Goal: Information Seeking & Learning: Check status

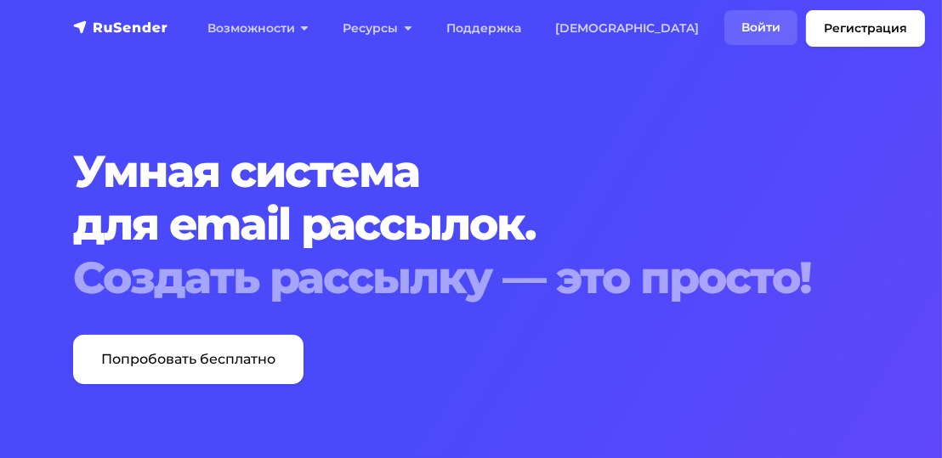
click at [725, 31] on link "Войти" at bounding box center [761, 27] width 73 height 35
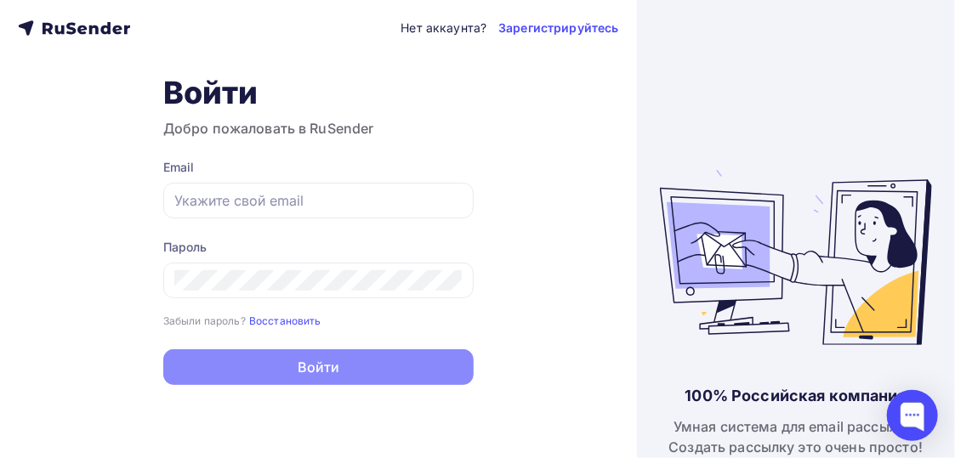
type input "[EMAIL_ADDRESS][DOMAIN_NAME]"
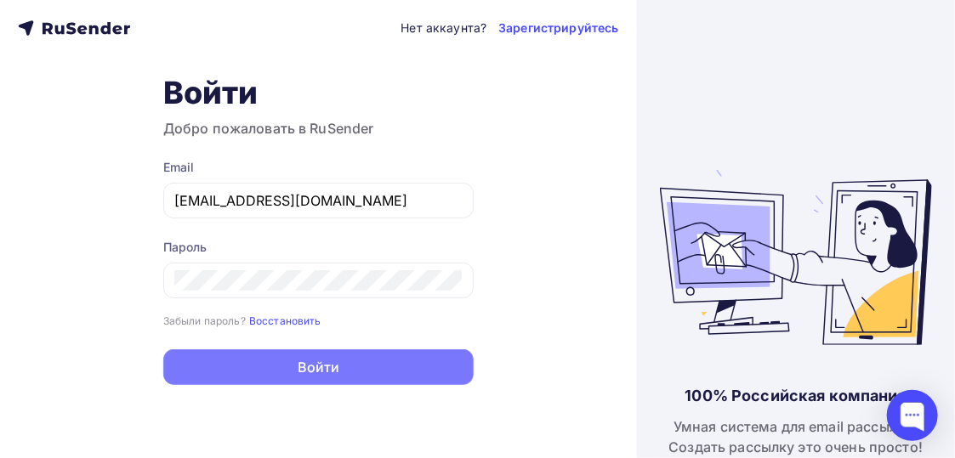
click at [309, 370] on button "Войти" at bounding box center [318, 368] width 310 height 36
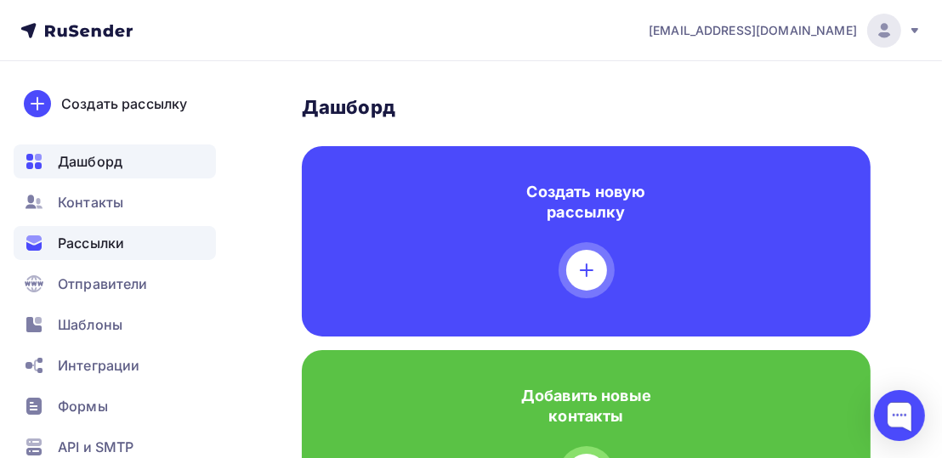
click at [106, 238] on span "Рассылки" at bounding box center [91, 243] width 66 height 20
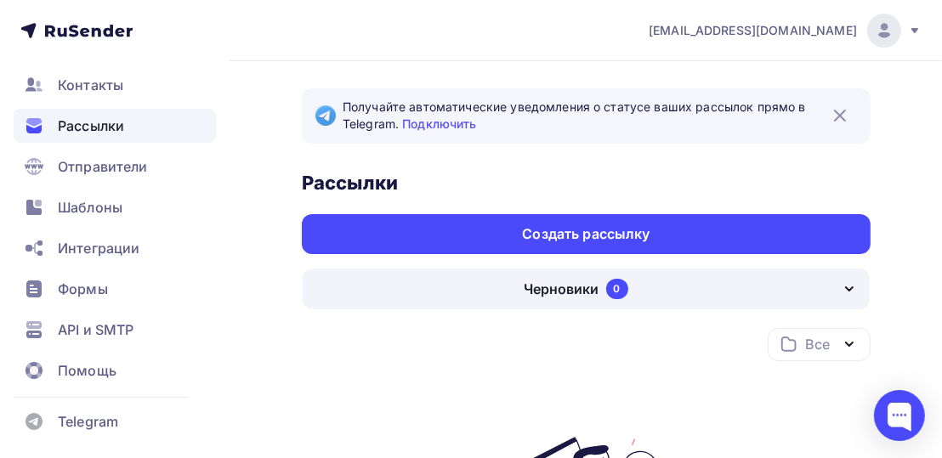
click at [844, 112] on img at bounding box center [840, 115] width 20 height 20
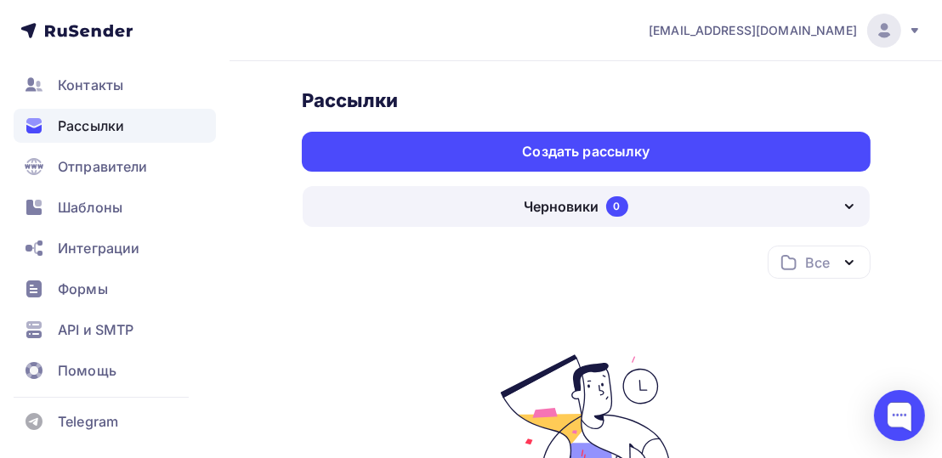
click at [92, 127] on span "Рассылки" at bounding box center [91, 126] width 66 height 20
click at [811, 260] on div "Все" at bounding box center [818, 263] width 24 height 20
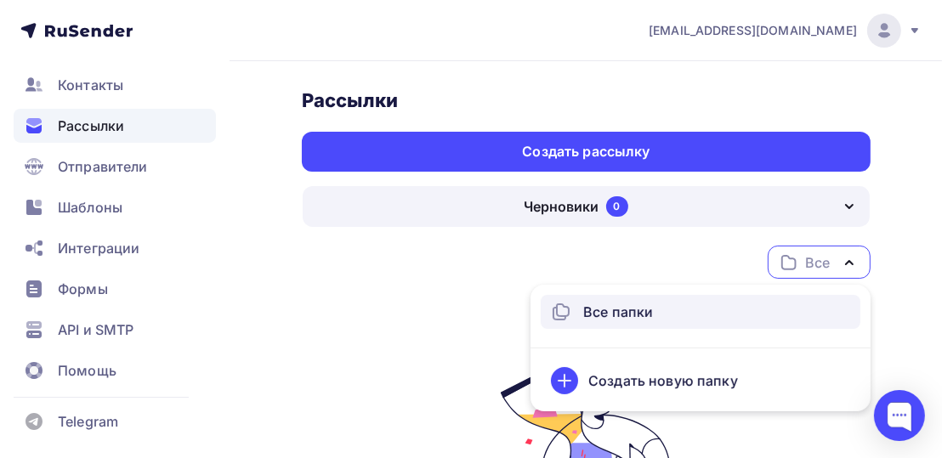
click at [600, 317] on div "Все папки" at bounding box center [618, 312] width 70 height 20
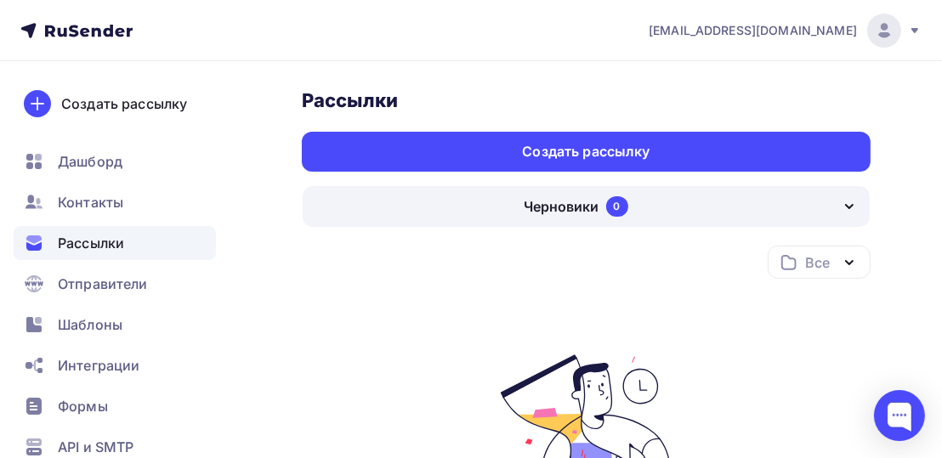
click at [77, 242] on span "Рассылки" at bounding box center [91, 243] width 66 height 20
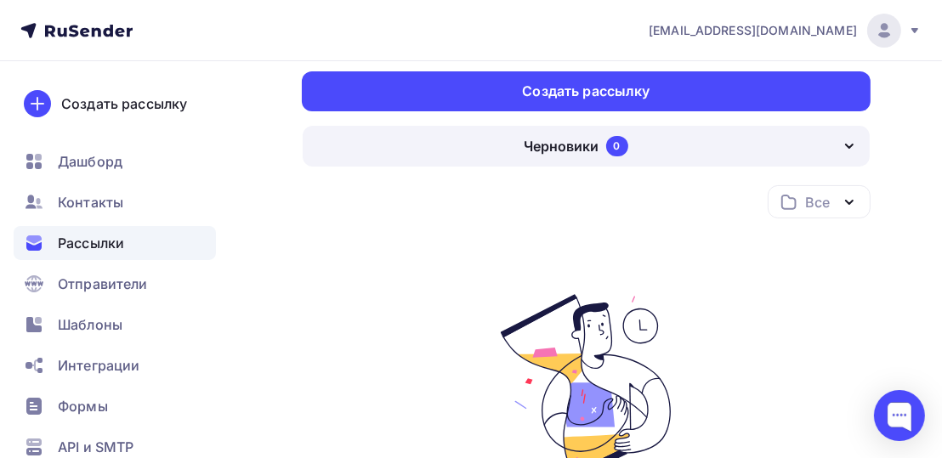
scroll to position [85, 0]
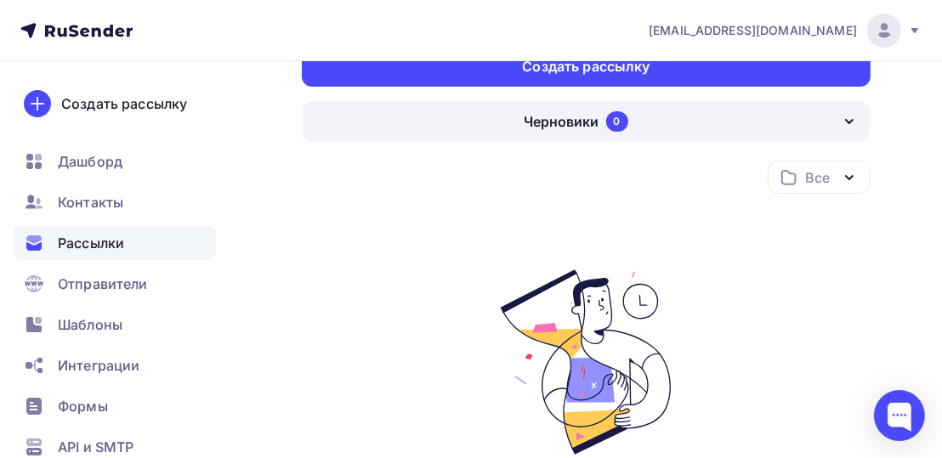
click at [848, 127] on icon "button" at bounding box center [849, 121] width 20 height 20
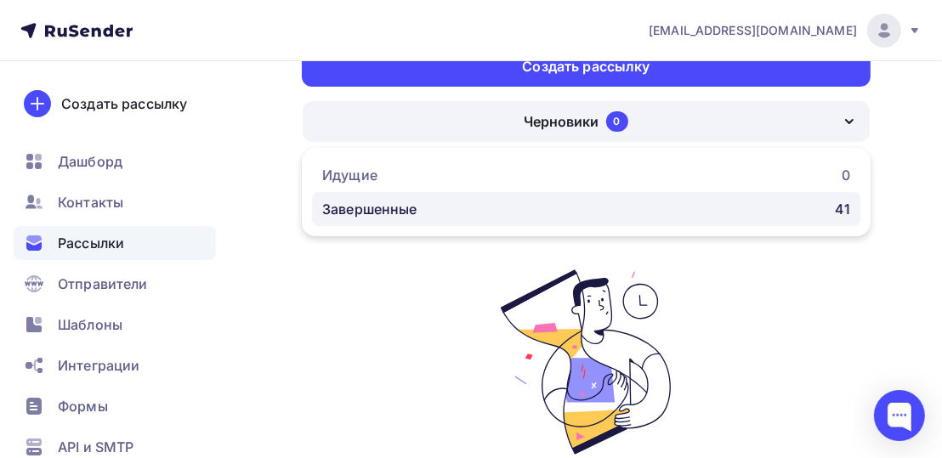
click at [380, 211] on div "Завершенные" at bounding box center [369, 209] width 95 height 20
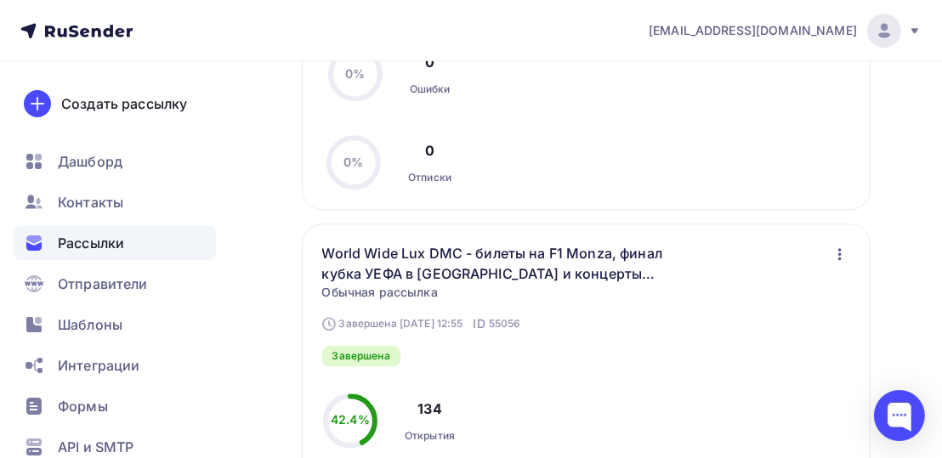
scroll to position [3231, 0]
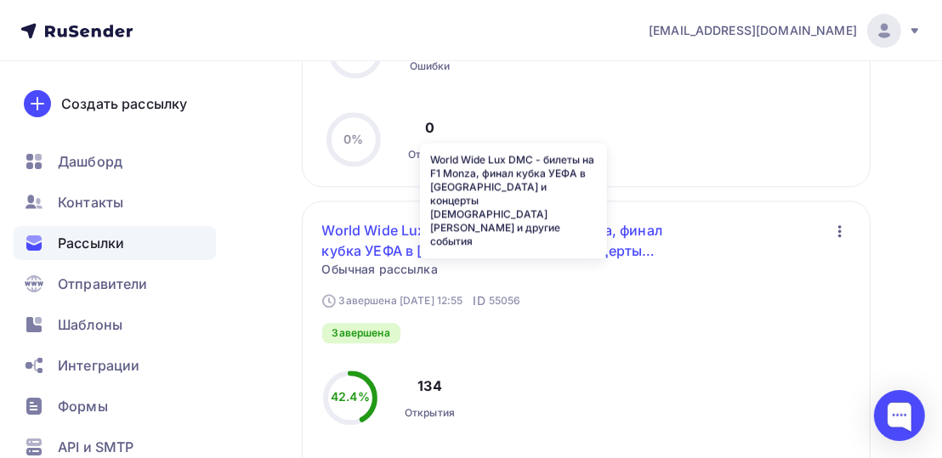
click at [400, 247] on link "World Wide Lux DMC - билеты на F1 Monza, финал кубка УЕФА в [GEOGRAPHIC_DATA] и…" at bounding box center [513, 240] width 383 height 41
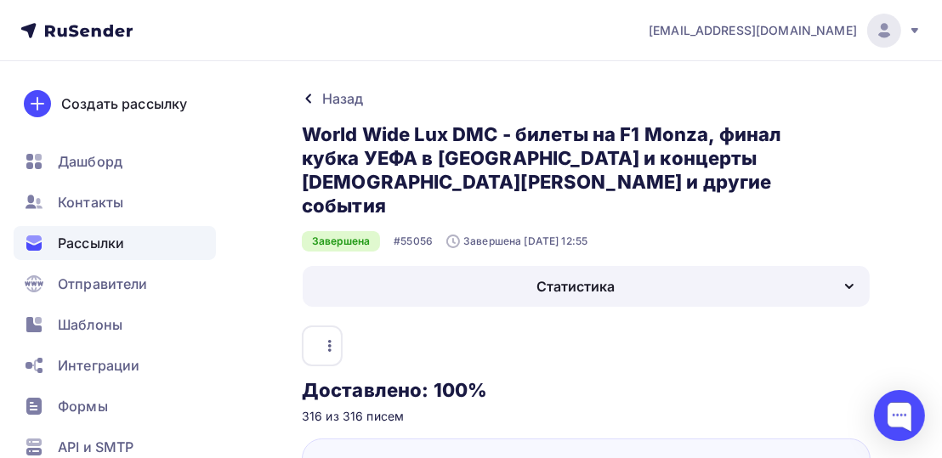
click at [859, 276] on icon "button" at bounding box center [849, 286] width 20 height 20
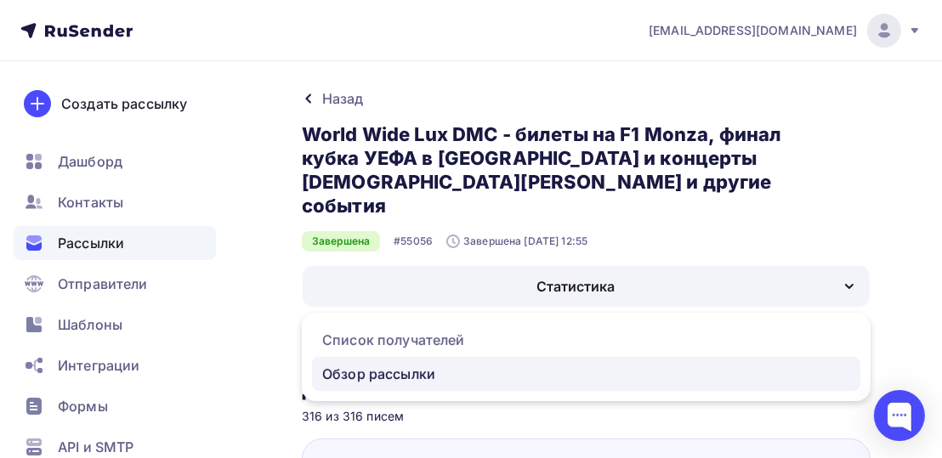
click at [401, 364] on div "Обзор рассылки" at bounding box center [378, 374] width 113 height 20
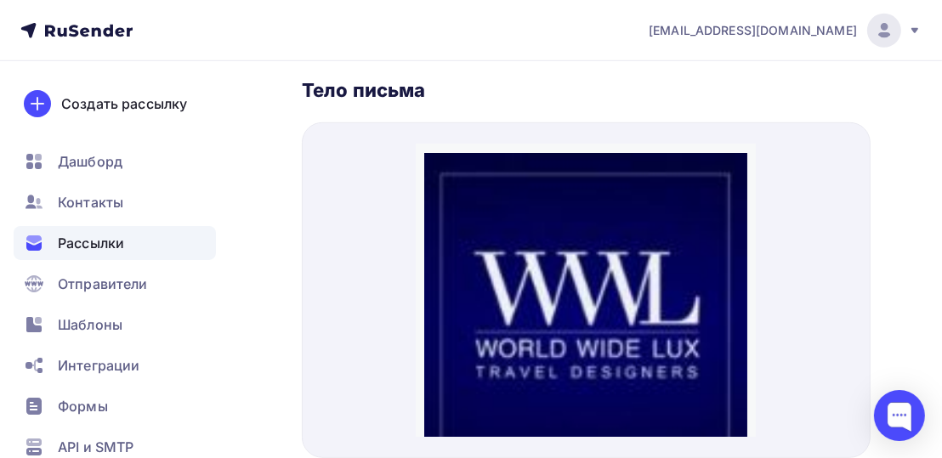
drag, startPoint x: 751, startPoint y: 156, endPoint x: 1338, endPoint y: 202, distance: 589.5
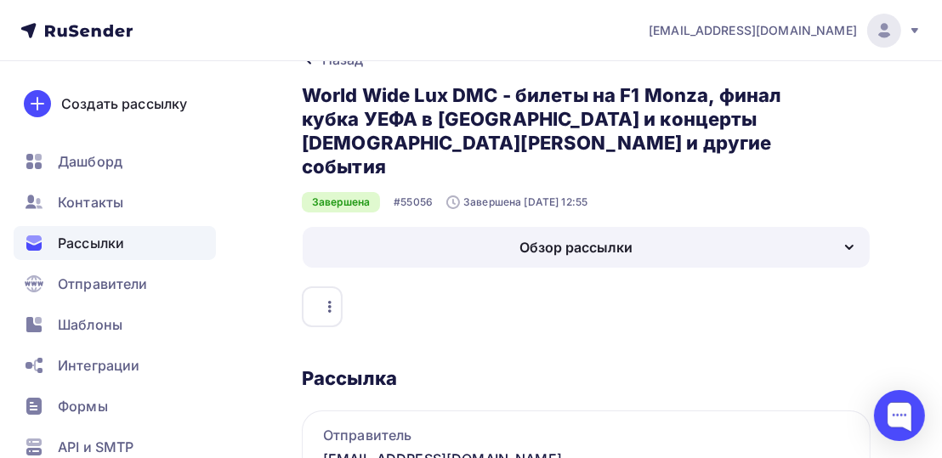
scroll to position [43, 0]
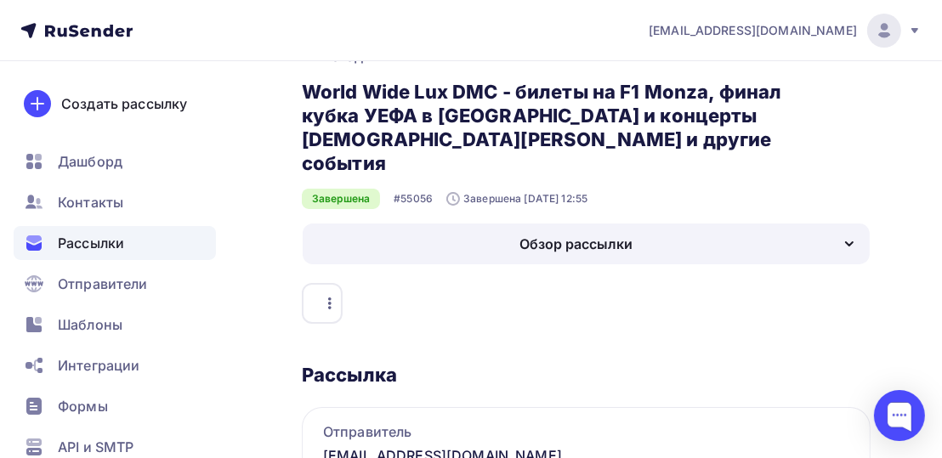
click at [327, 293] on icon "button" at bounding box center [330, 303] width 20 height 20
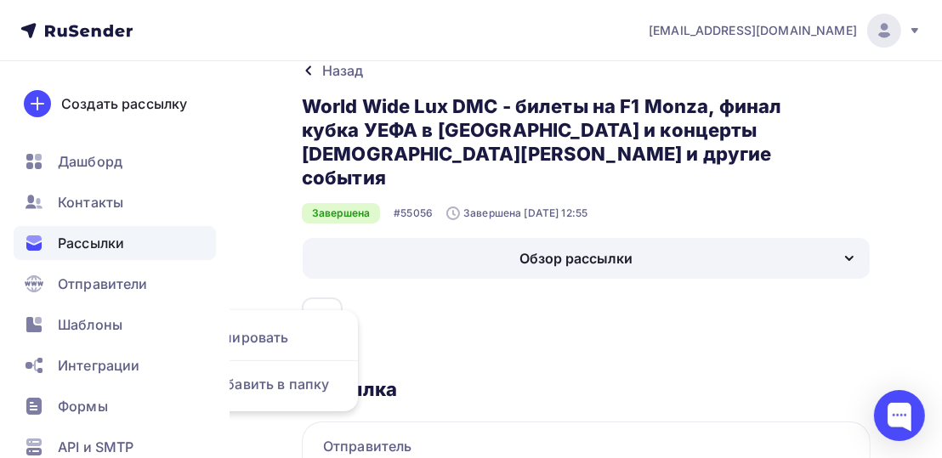
scroll to position [25, 0]
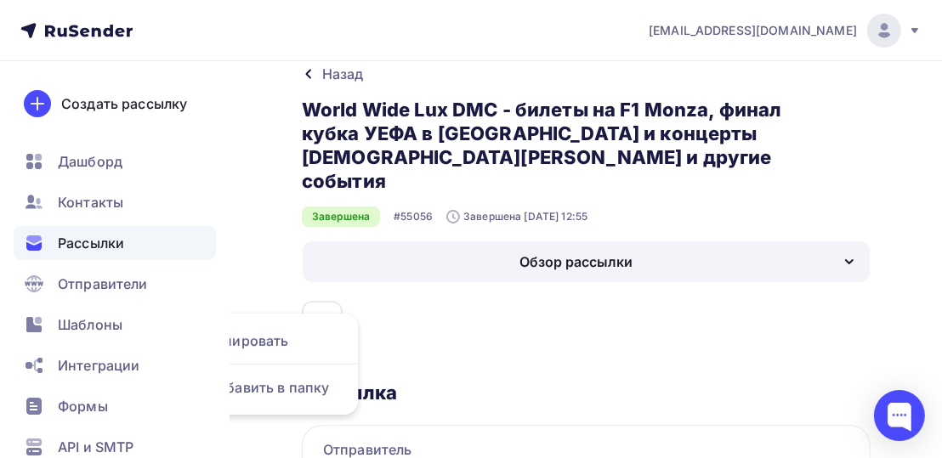
click at [640, 271] on div "Назад World Wide Lux DMC - билеты на F1 Monza, финал кубка УЕФА в [GEOGRAPHIC_D…" at bounding box center [586, 203] width 569 height 278
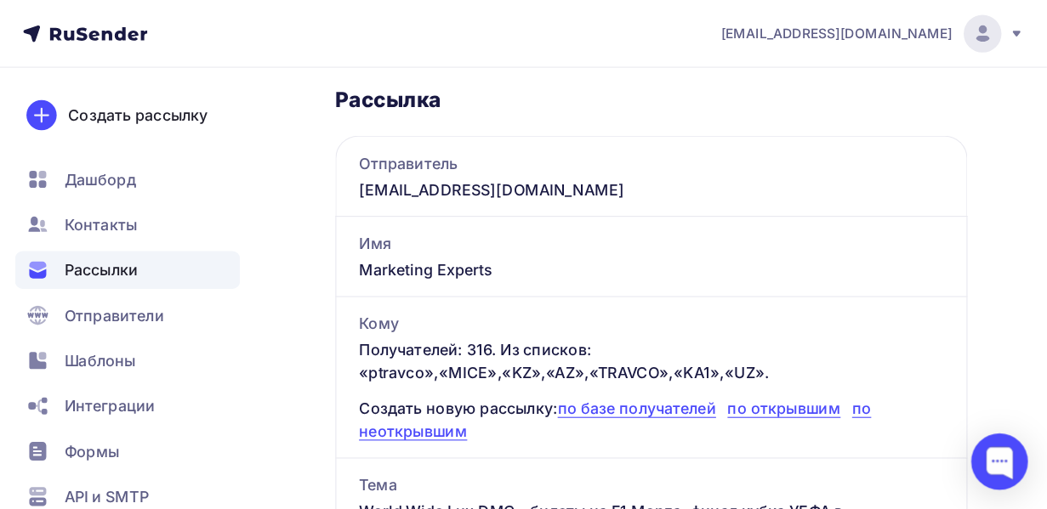
scroll to position [0, 0]
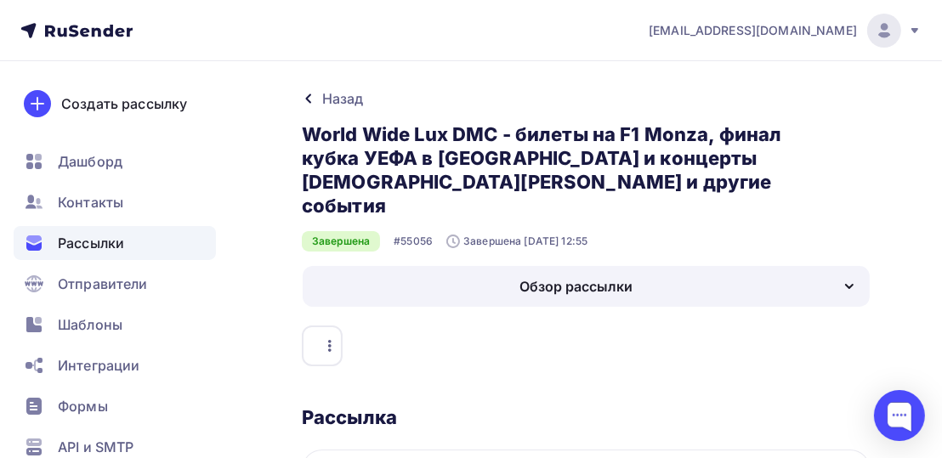
click at [332, 336] on icon "button" at bounding box center [330, 346] width 20 height 20
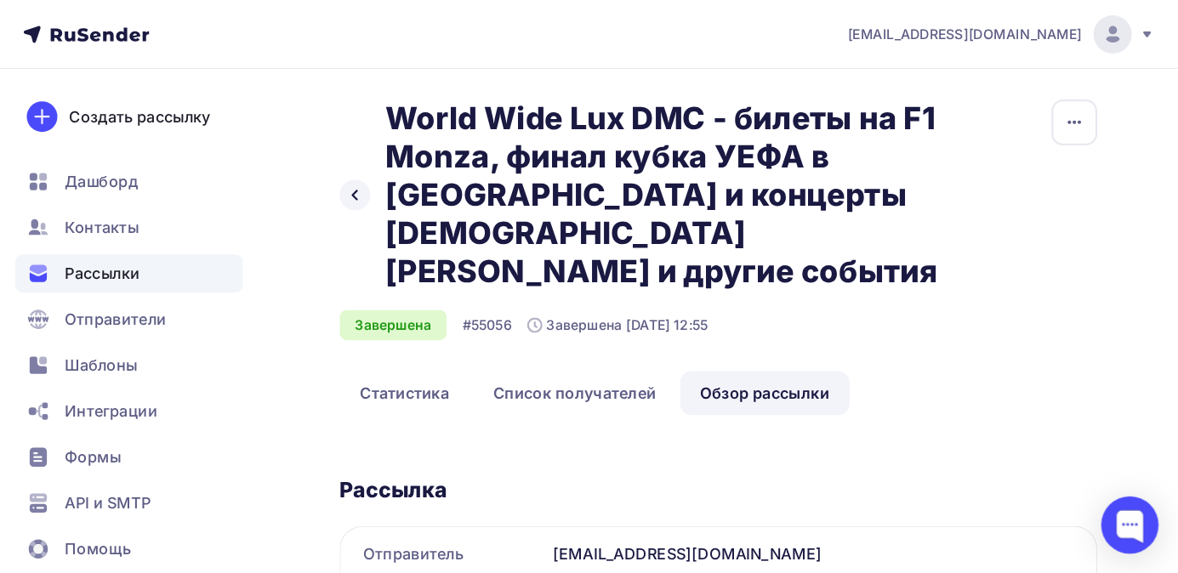
scroll to position [340, 0]
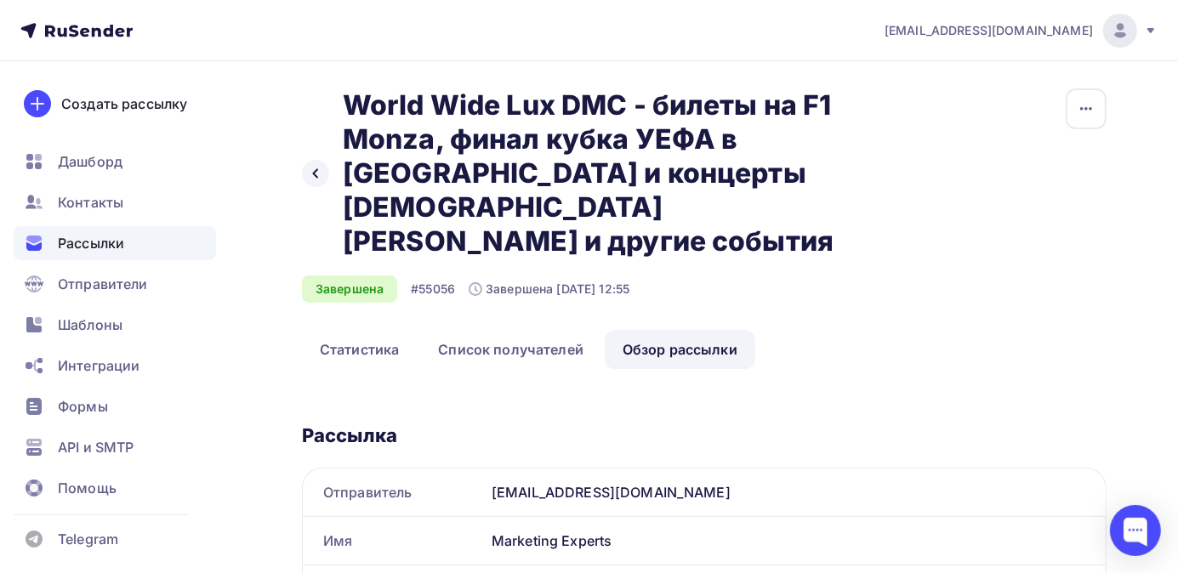
drag, startPoint x: 943, startPoint y: 16, endPoint x: 698, endPoint y: 388, distance: 445.1
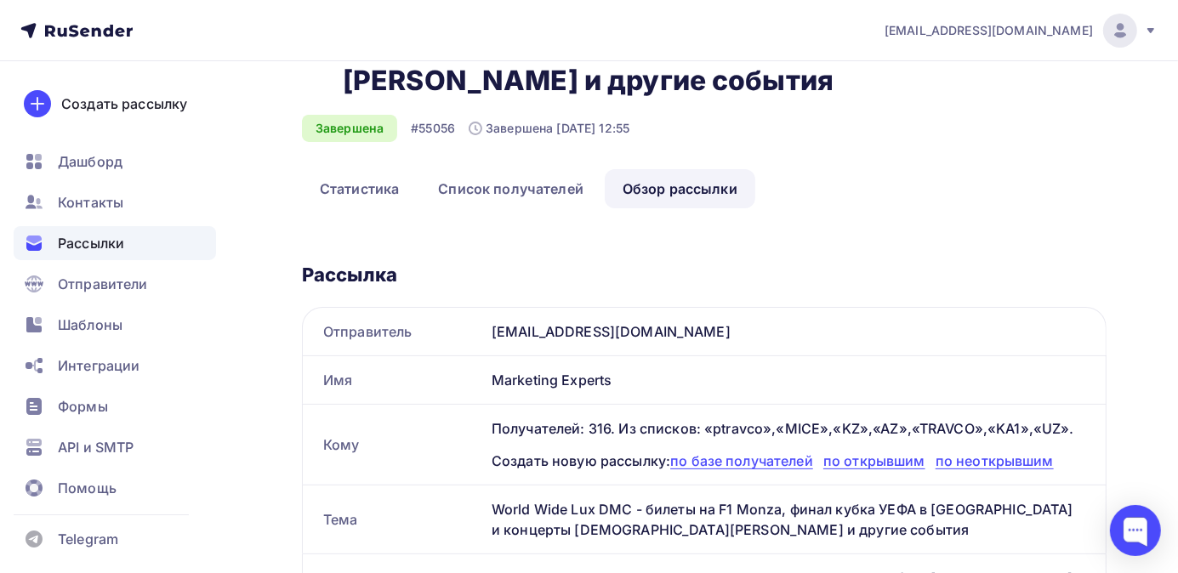
scroll to position [27, 0]
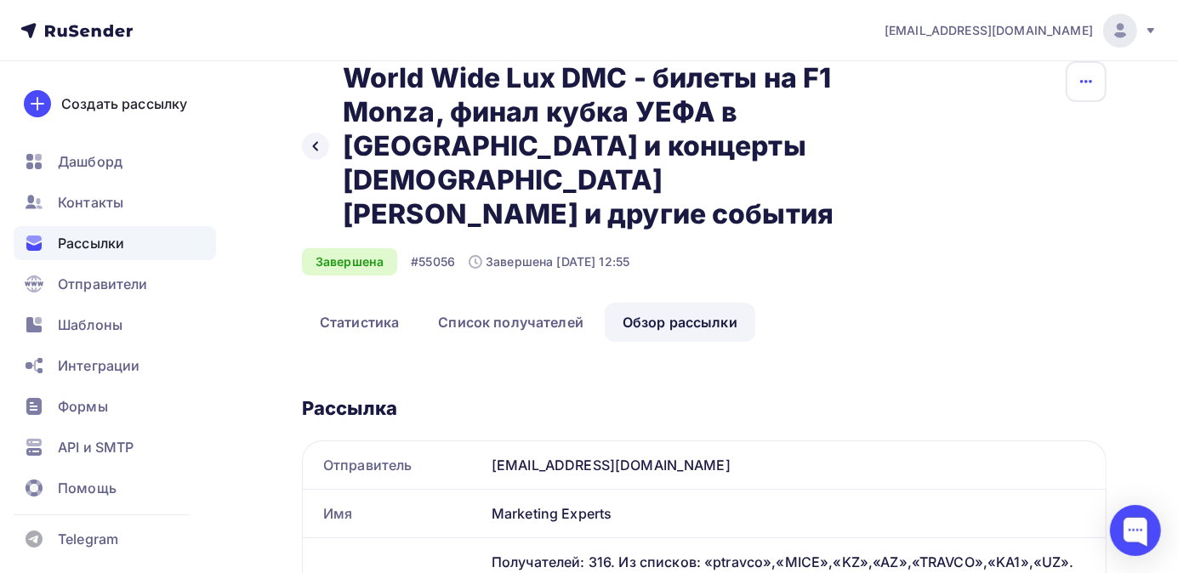
click at [954, 88] on icon "button" at bounding box center [1086, 81] width 20 height 20
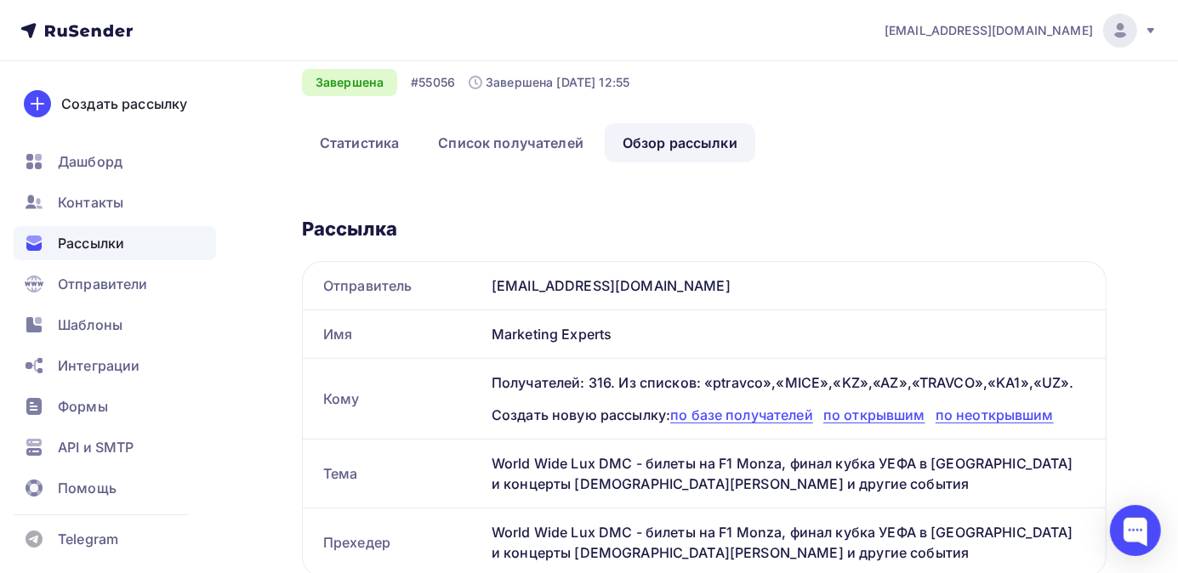
scroll to position [106, 0]
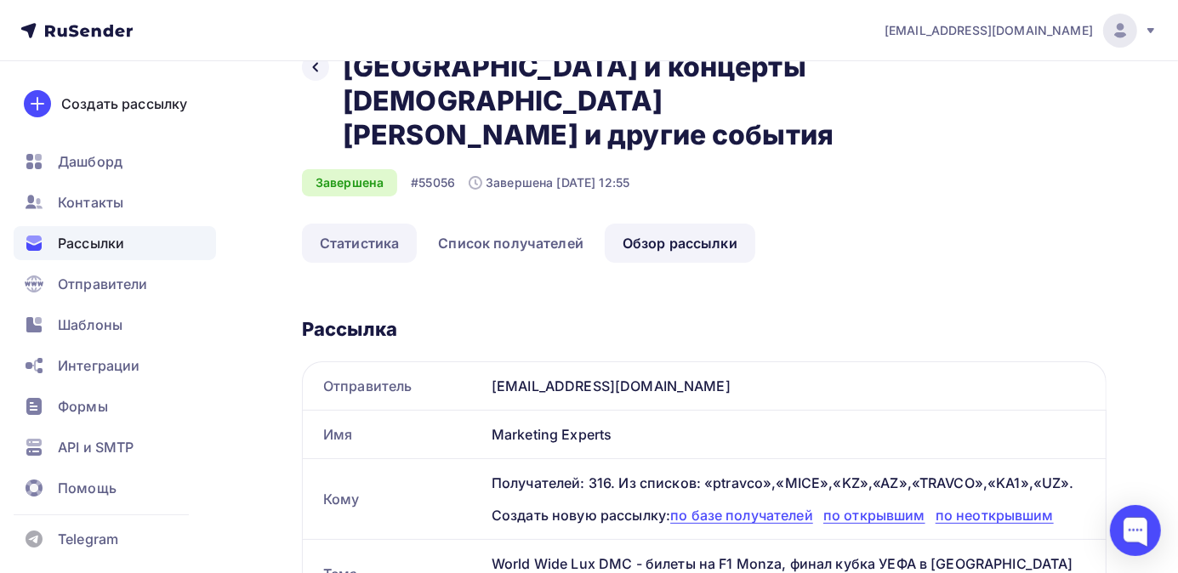
click at [382, 224] on link "Статистика" at bounding box center [359, 243] width 115 height 39
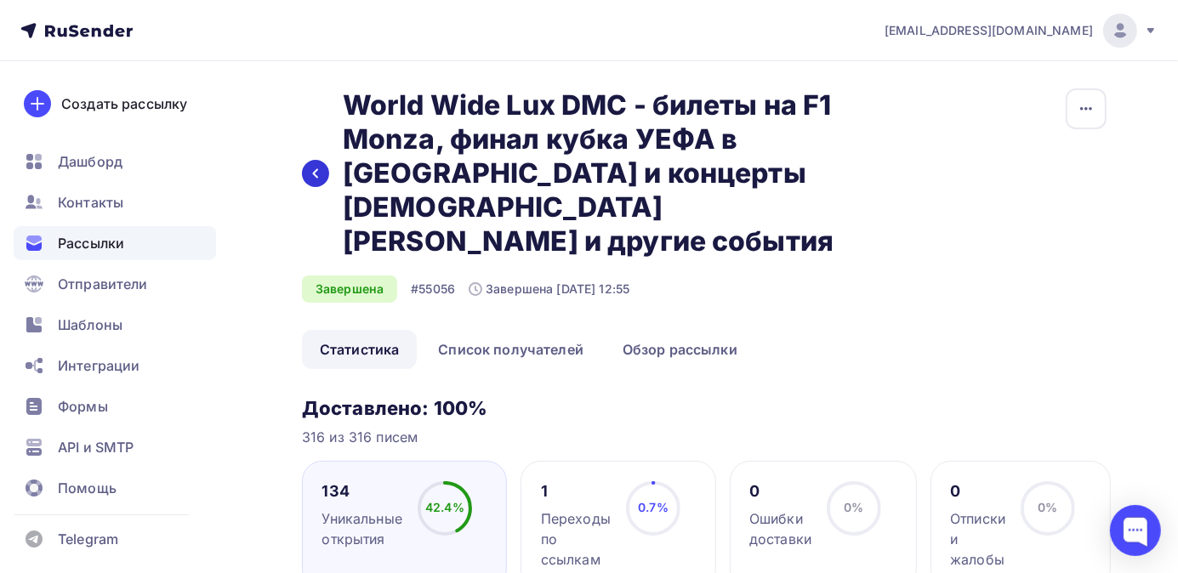
click at [314, 169] on icon at bounding box center [315, 173] width 5 height 9
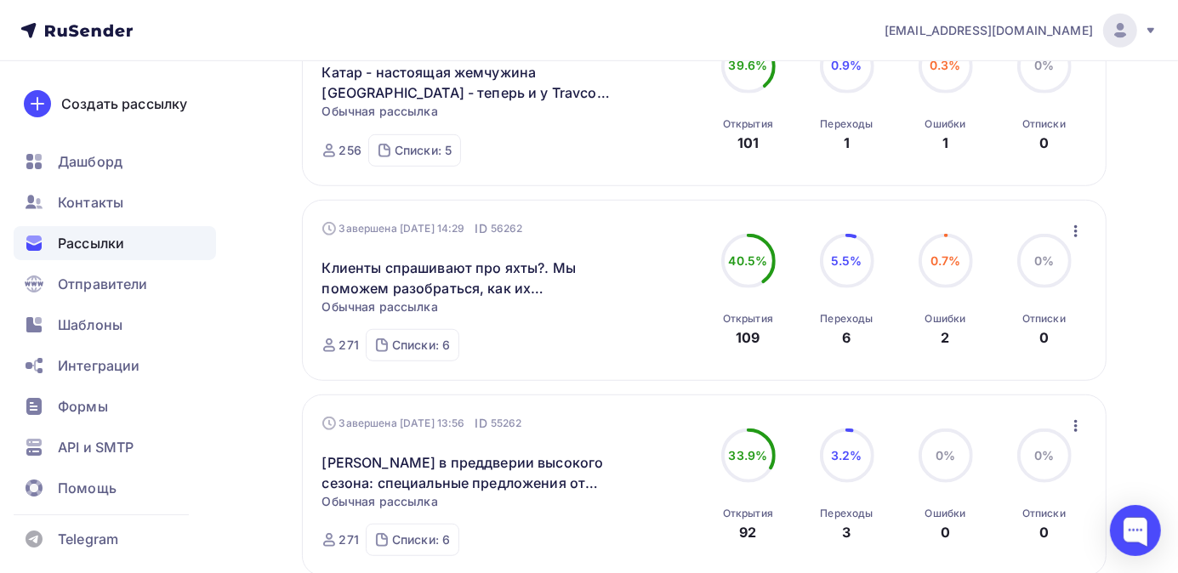
scroll to position [1276, 0]
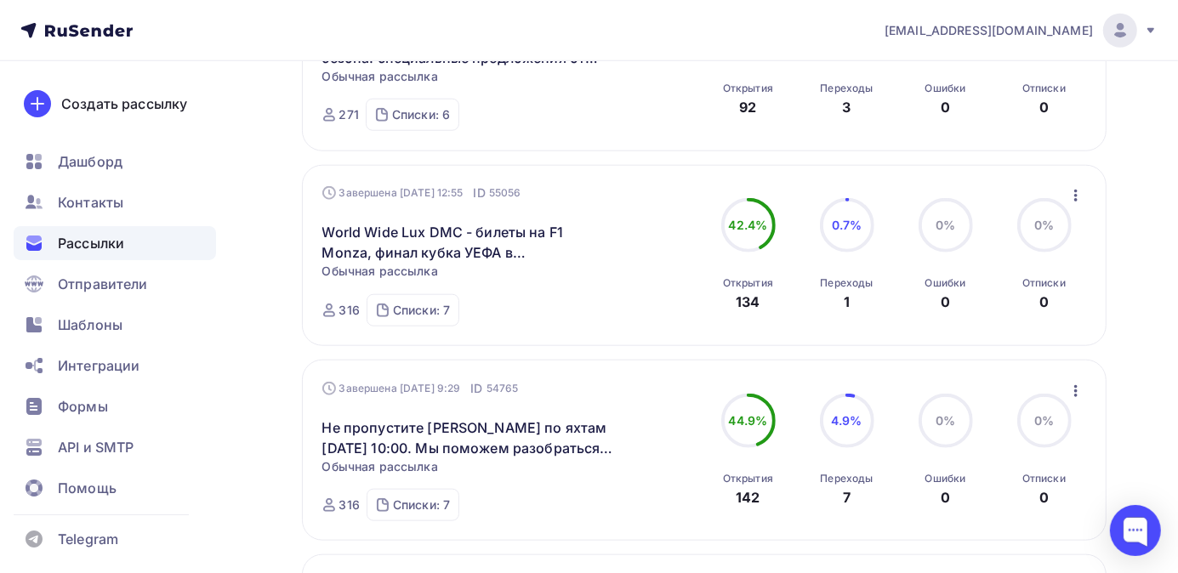
click at [954, 201] on icon "button" at bounding box center [1076, 195] width 20 height 20
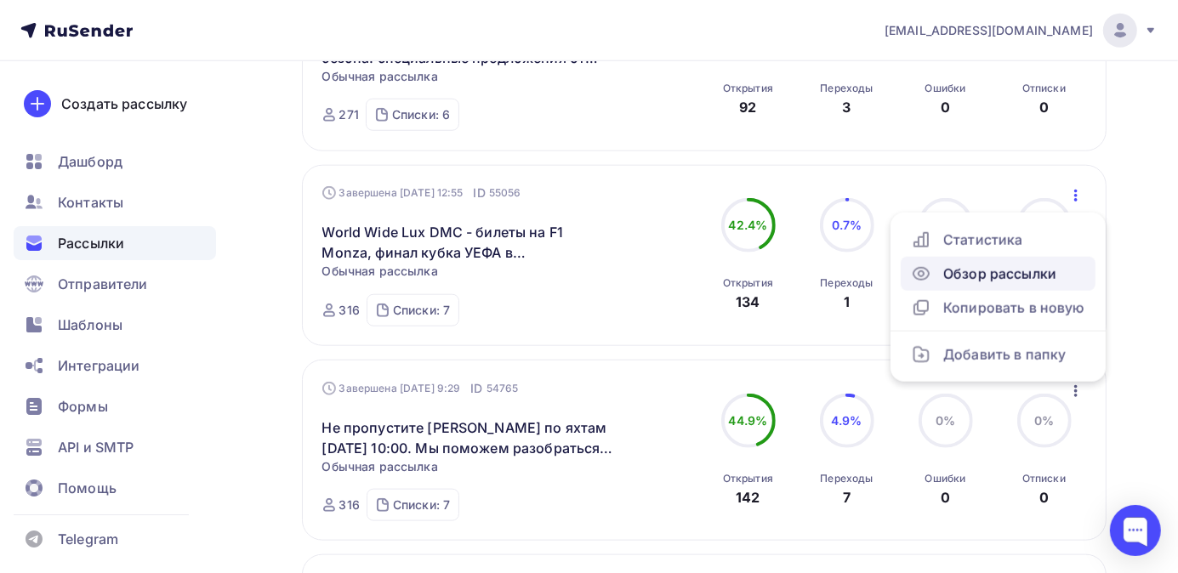
click at [954, 280] on div "Обзор рассылки" at bounding box center [998, 274] width 174 height 20
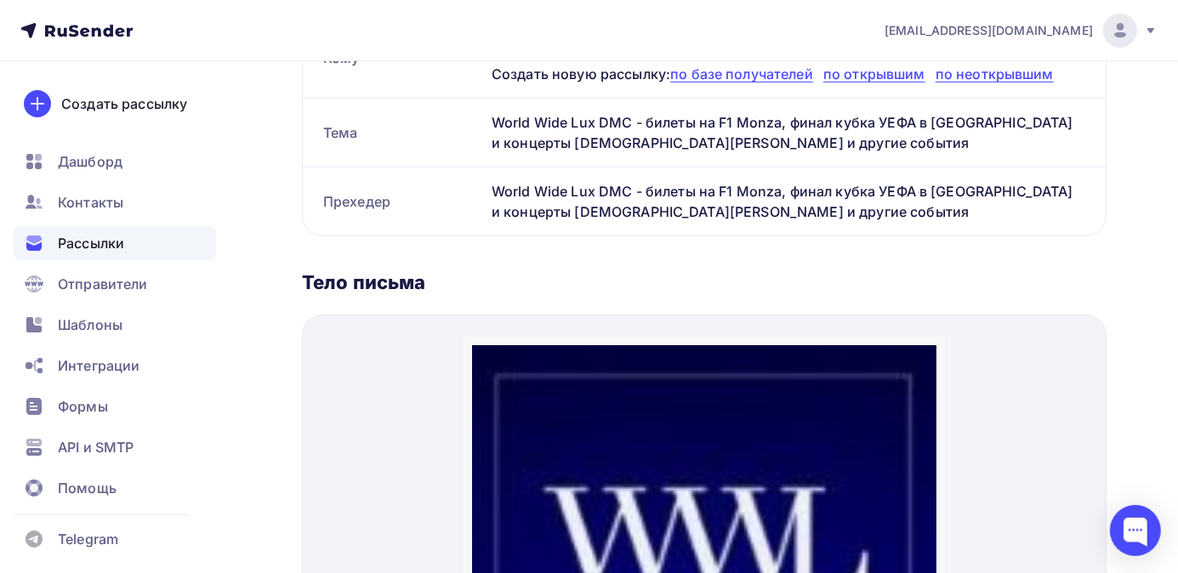
scroll to position [559, 0]
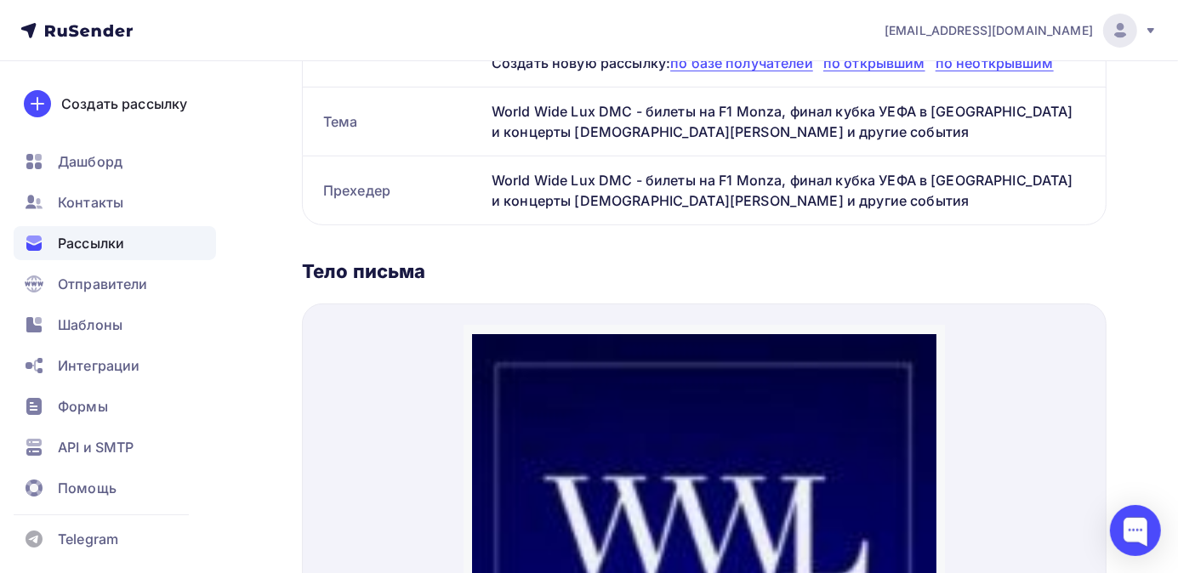
click at [712, 399] on img at bounding box center [703, 545] width 464 height 464
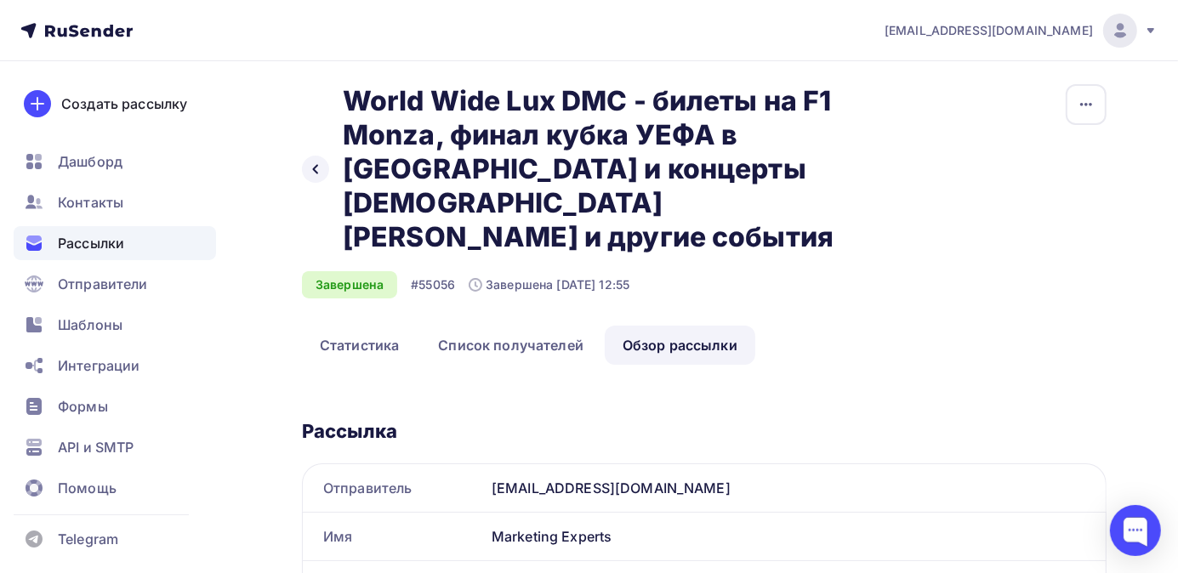
scroll to position [0, 0]
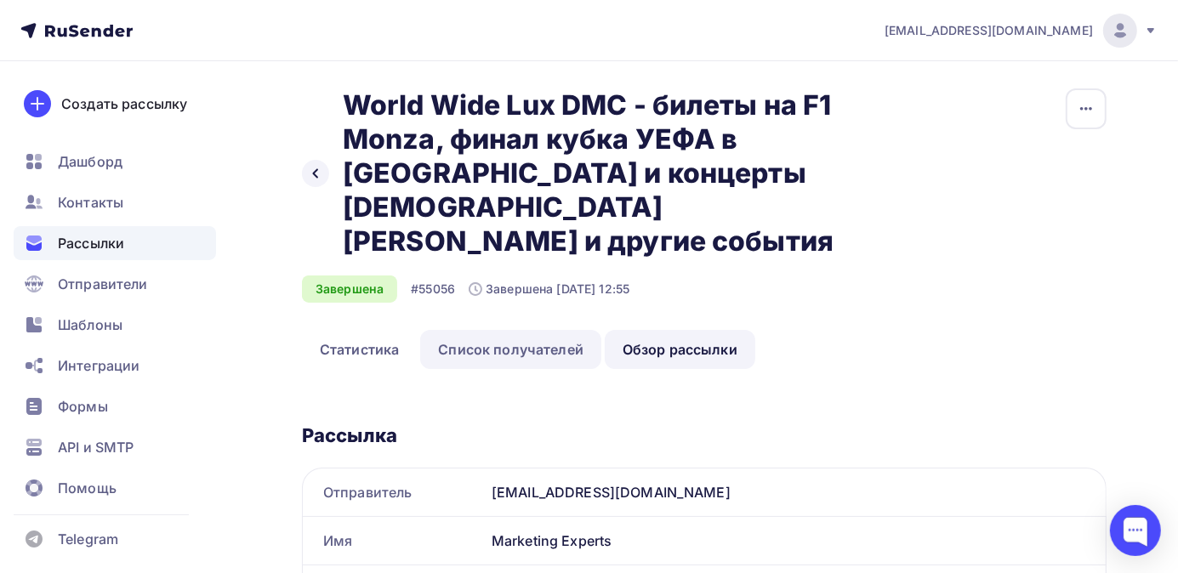
click at [505, 330] on link "Список получателей" at bounding box center [510, 349] width 181 height 39
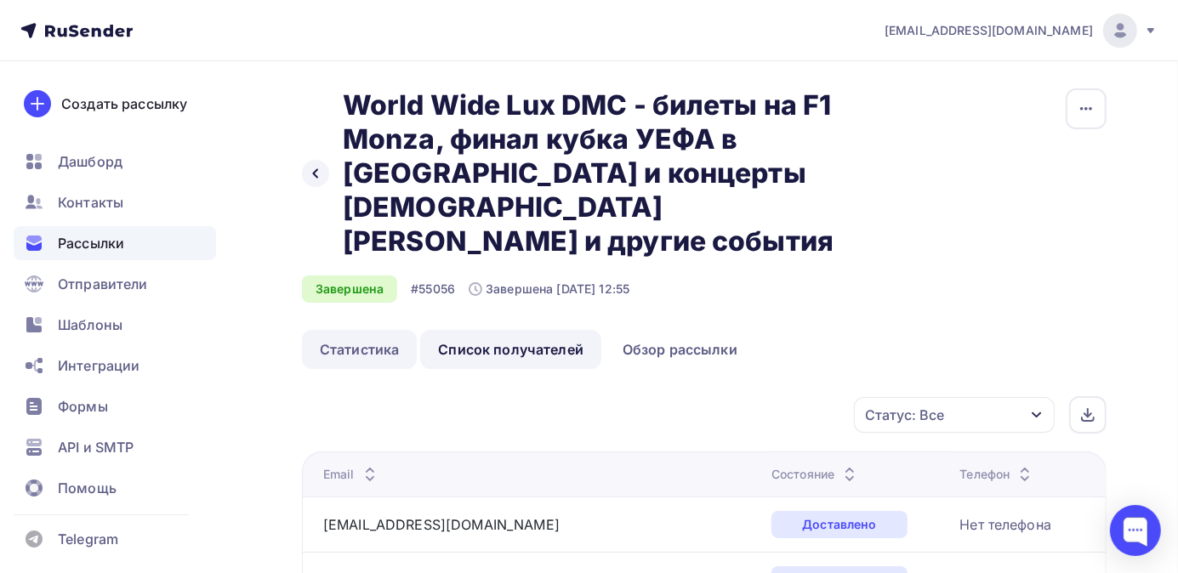
click at [358, 330] on link "Статистика" at bounding box center [359, 349] width 115 height 39
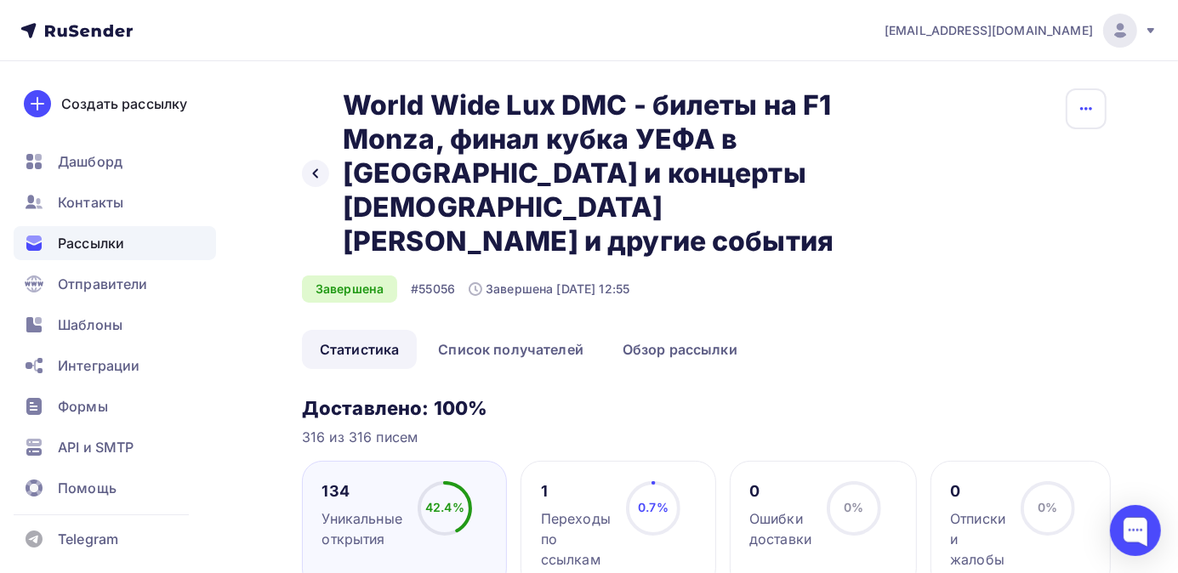
click at [1079, 120] on button "button" at bounding box center [1086, 108] width 41 height 41
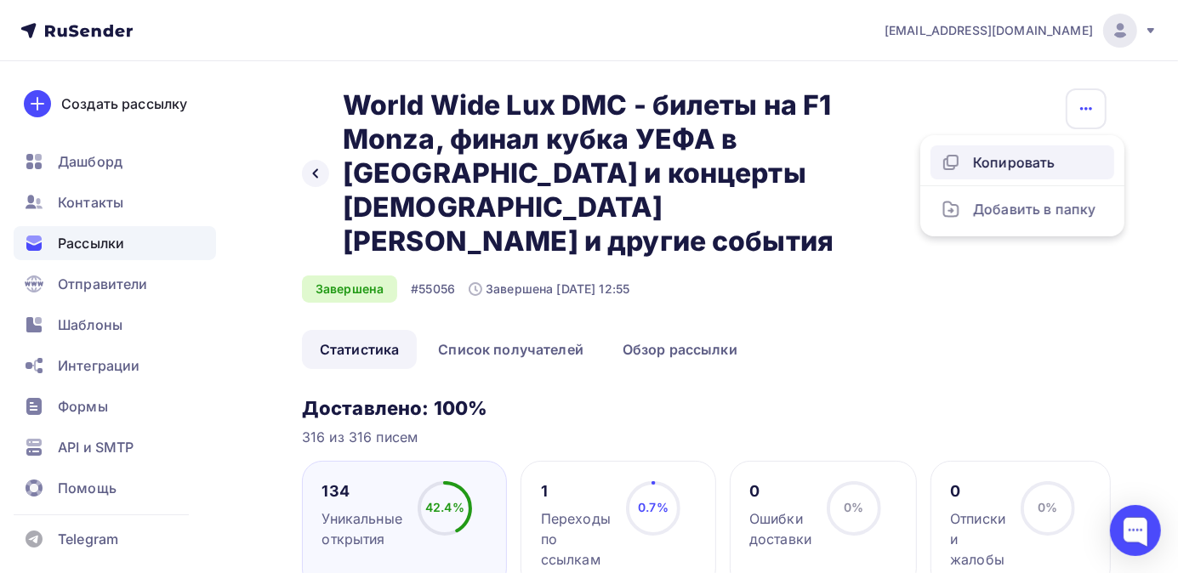
click at [989, 162] on div "Копировать" at bounding box center [1022, 162] width 163 height 20
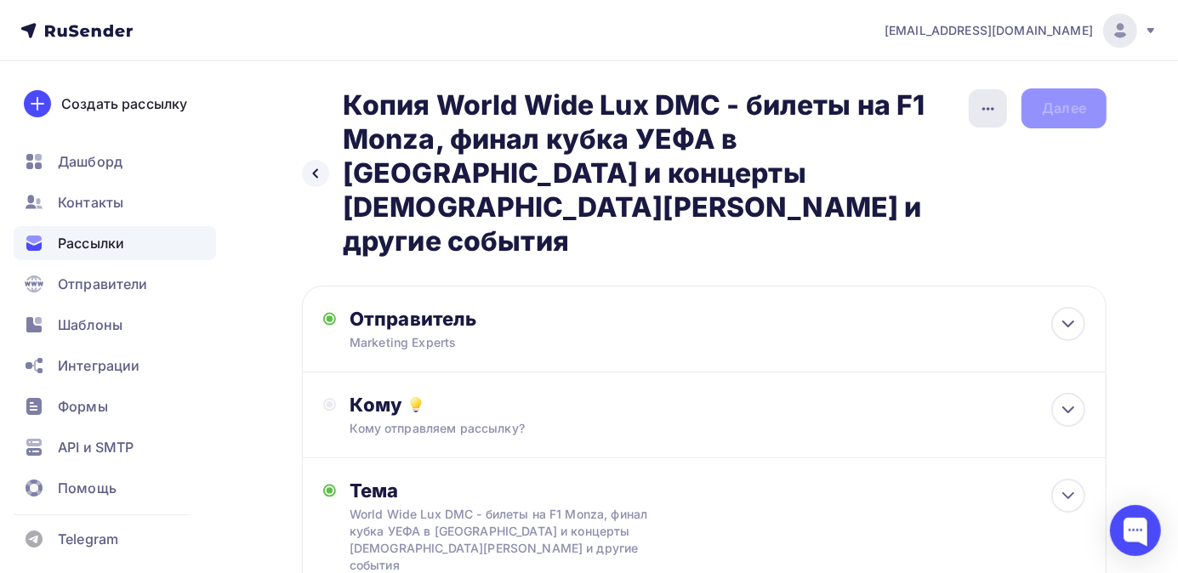
click at [992, 111] on icon "button" at bounding box center [988, 109] width 20 height 20
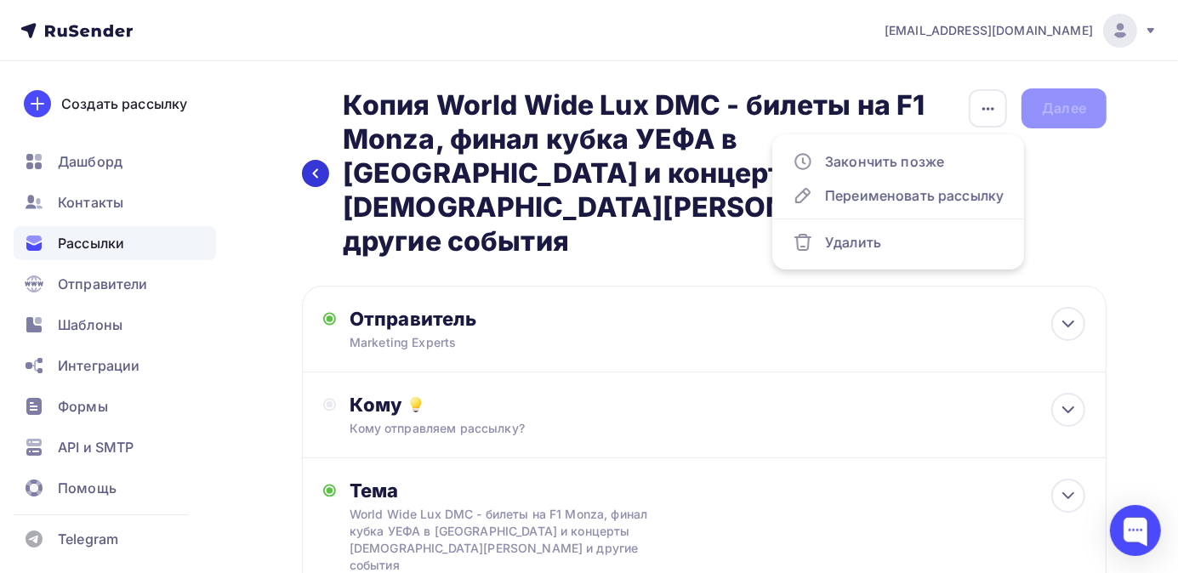
click at [323, 160] on div at bounding box center [315, 173] width 27 height 27
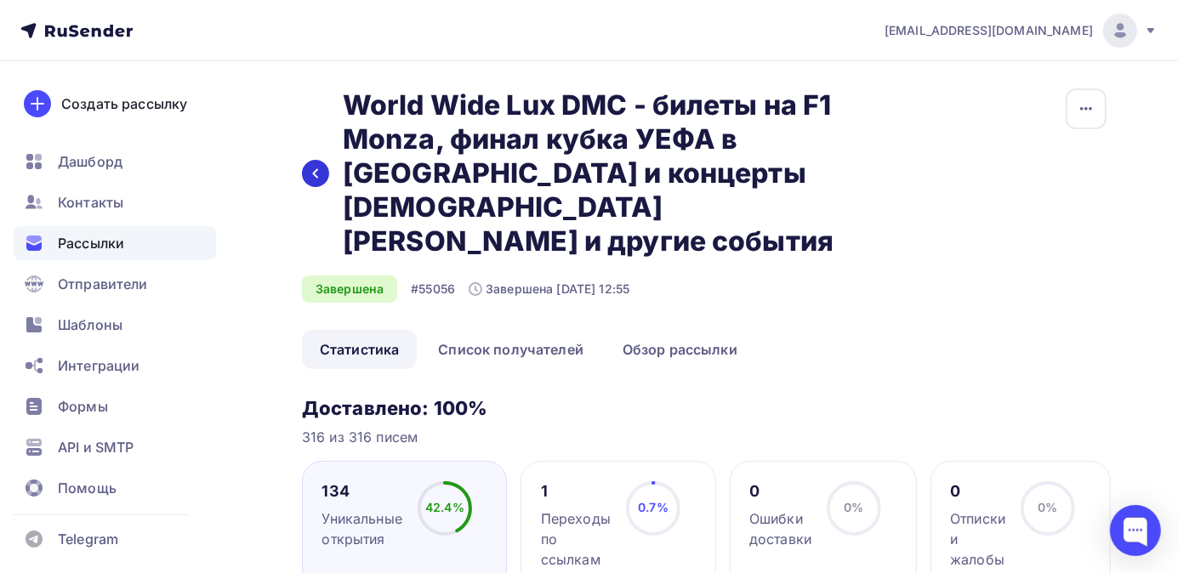
click at [310, 167] on icon at bounding box center [316, 174] width 14 height 14
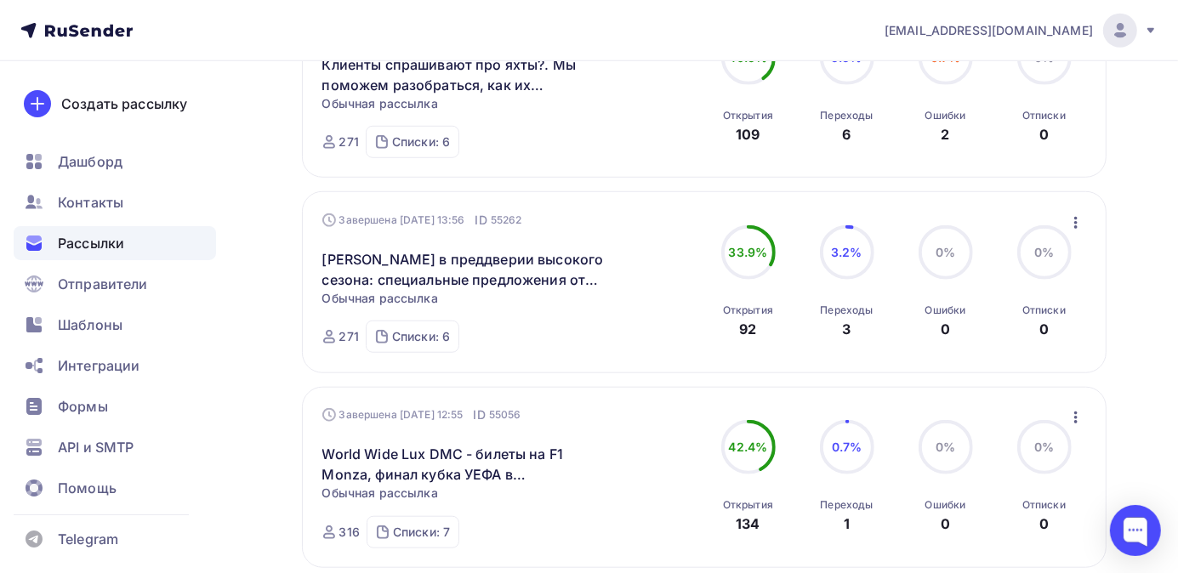
scroll to position [1382, 0]
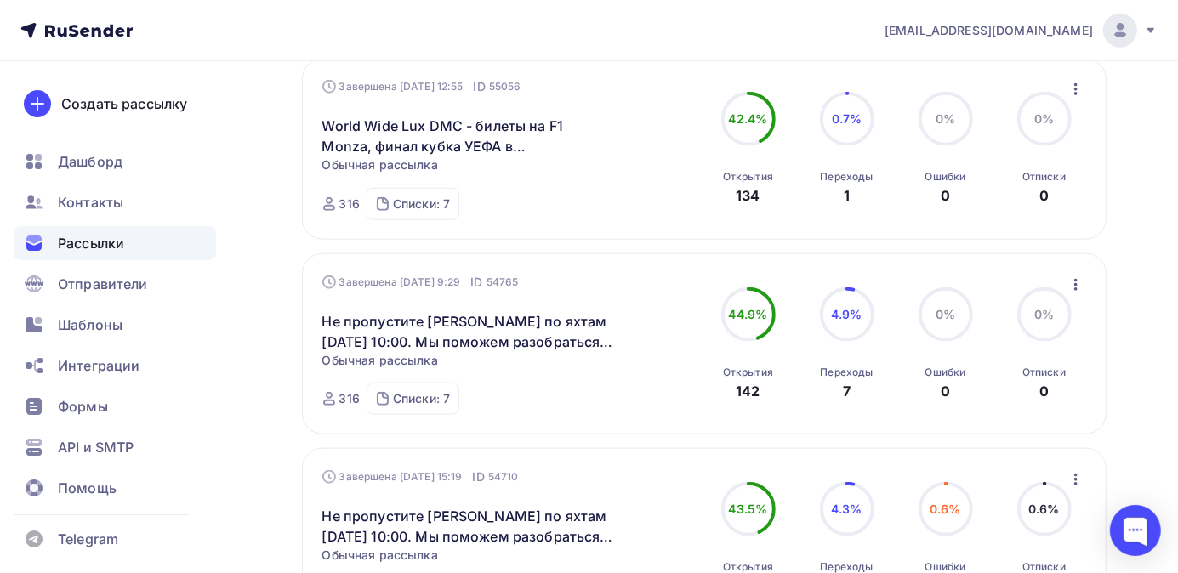
click at [1074, 93] on icon "button" at bounding box center [1075, 89] width 3 height 12
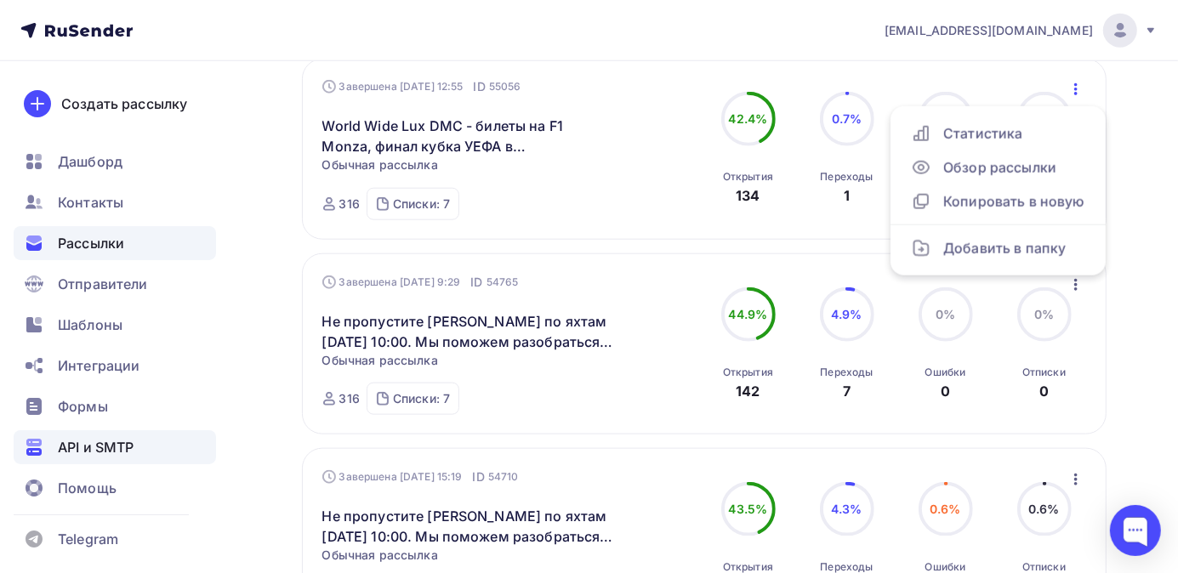
scroll to position [2, 0]
